Goal: Task Accomplishment & Management: Use online tool/utility

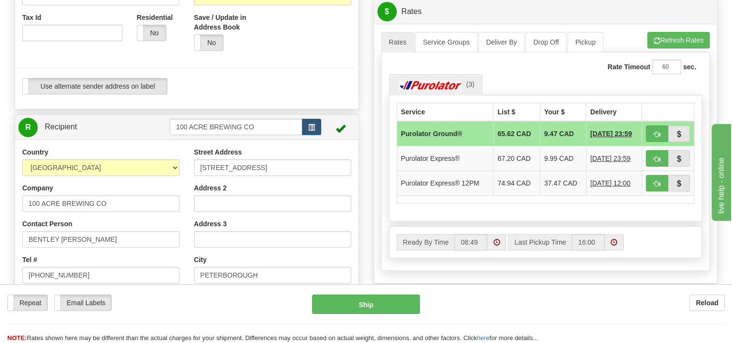
click at [130, 133] on tr "R Recipient 100 ACRE BREWING CO" at bounding box center [186, 127] width 337 height 20
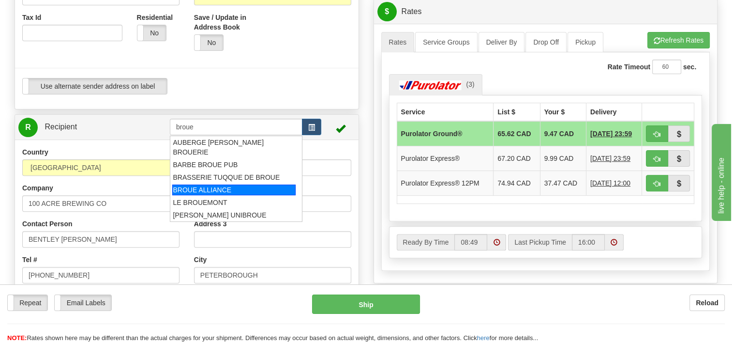
click at [188, 184] on div "BROUE ALLIANCE" at bounding box center [233, 189] width 123 height 11
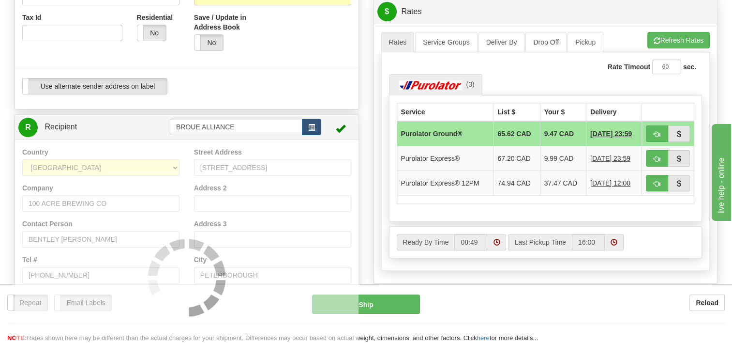
type input "BROUE ALLIANCE"
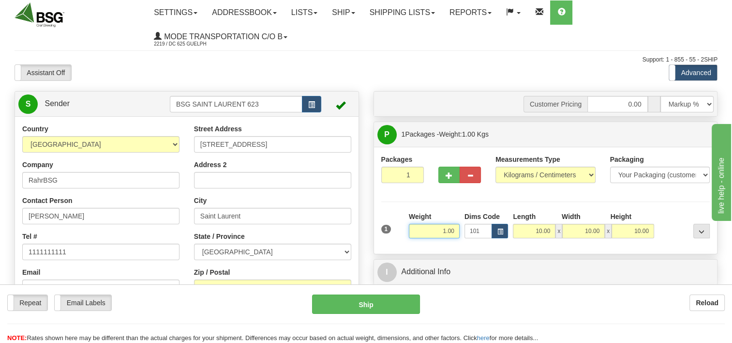
click at [422, 229] on input "1.00" at bounding box center [434, 231] width 51 height 15
drag, startPoint x: 419, startPoint y: 226, endPoint x: 523, endPoint y: 231, distance: 103.2
click at [522, 231] on div "1 Weight 1.00 Dims Code 101" at bounding box center [546, 228] width 334 height 34
click at [443, 232] on input "14" at bounding box center [434, 231] width 51 height 15
drag, startPoint x: 442, startPoint y: 232, endPoint x: 483, endPoint y: 232, distance: 40.6
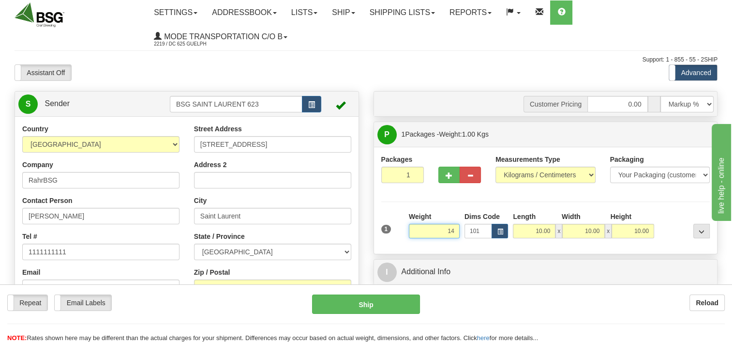
click at [482, 232] on div "1 Weight 14 Dims Code 101 x" at bounding box center [546, 228] width 334 height 34
type input "7.00"
click at [480, 206] on div "Packages 1 1 Measurements Type" at bounding box center [545, 200] width 329 height 92
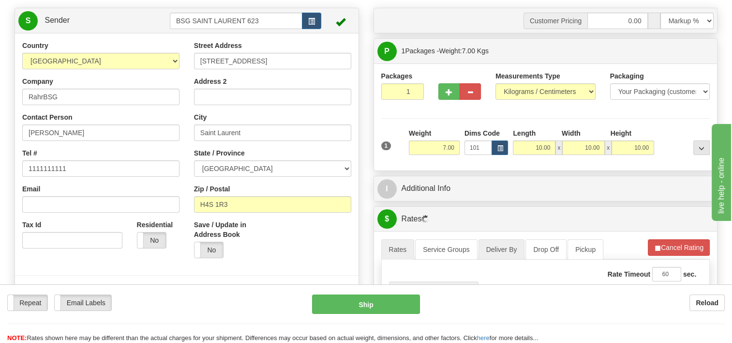
scroll to position [145, 0]
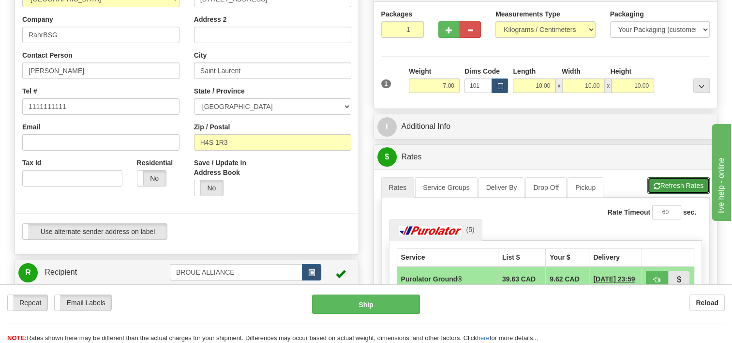
click at [668, 183] on button "Refresh Rates" at bounding box center [678, 185] width 62 height 16
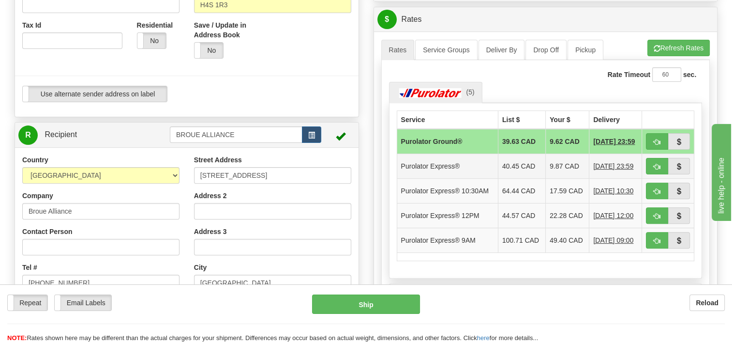
scroll to position [290, 0]
